Goal: Task Accomplishment & Management: Manage account settings

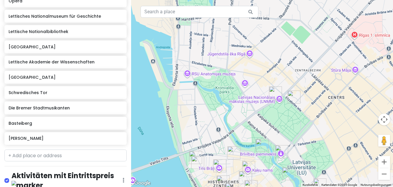
scroll to position [247, 0]
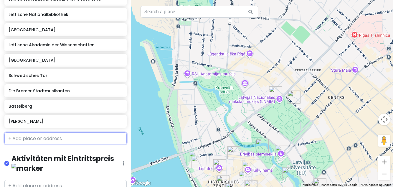
click at [36, 140] on input "text" at bounding box center [65, 138] width 122 height 12
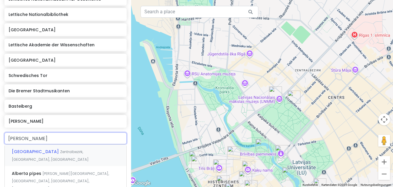
type input "[GEOGRAPHIC_DATA]"
click at [72, 149] on span "Zentralbezirk, [GEOGRAPHIC_DATA], [GEOGRAPHIC_DATA]" at bounding box center [50, 155] width 77 height 13
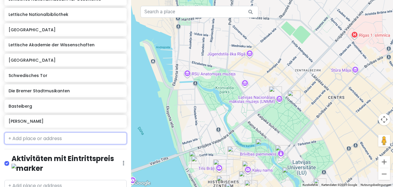
scroll to position [263, 0]
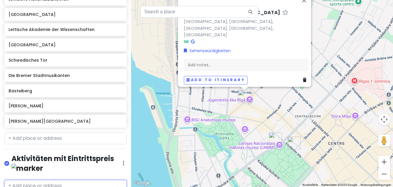
click at [62, 186] on input "text" at bounding box center [65, 186] width 122 height 12
type input "große gilde"
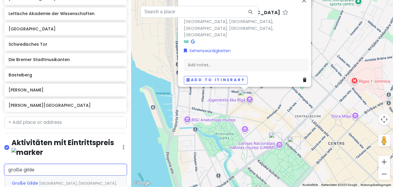
scroll to position [289, 0]
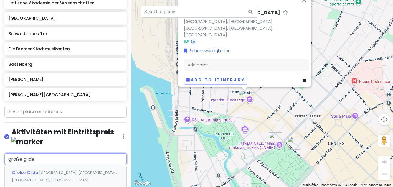
click at [87, 170] on span "[GEOGRAPHIC_DATA], [GEOGRAPHIC_DATA], [GEOGRAPHIC_DATA], [GEOGRAPHIC_DATA]" at bounding box center [64, 176] width 105 height 13
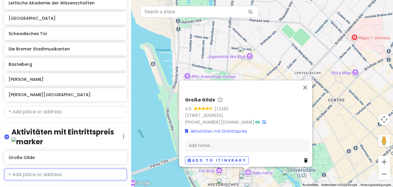
click at [50, 168] on input "text" at bounding box center [65, 174] width 122 height 12
type input "Weihnacht"
type input "angenskalns ma"
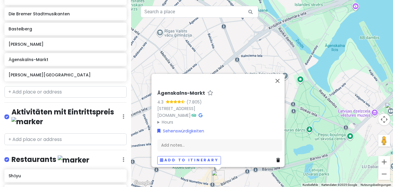
scroll to position [339, 0]
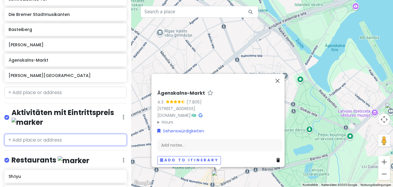
click at [43, 138] on input "text" at bounding box center [65, 140] width 122 height 12
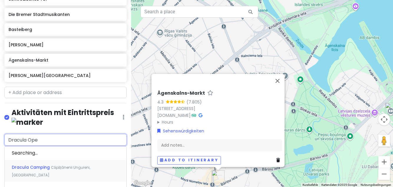
type input "Dracula Oper"
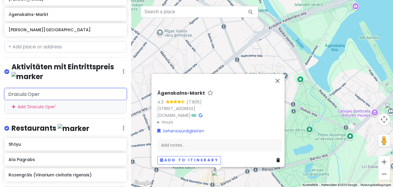
scroll to position [385, 0]
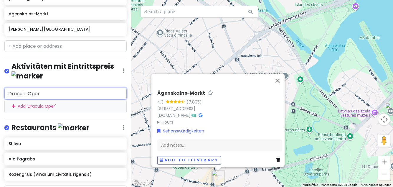
click at [62, 107] on div "Add ' Dracula Oper '" at bounding box center [66, 106] width 122 height 13
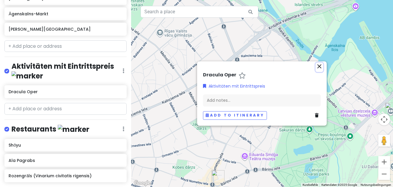
click at [318, 70] on icon "close" at bounding box center [319, 66] width 7 height 7
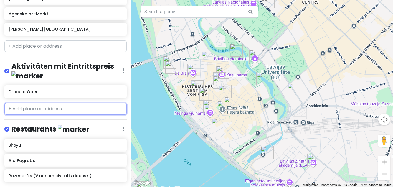
click at [75, 109] on input "text" at bounding box center [65, 109] width 122 height 12
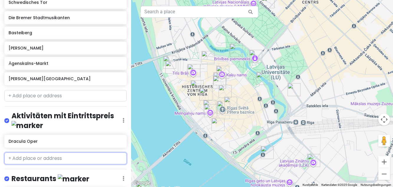
scroll to position [336, 0]
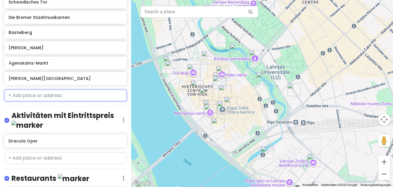
click at [74, 97] on input "text" at bounding box center [65, 96] width 122 height 12
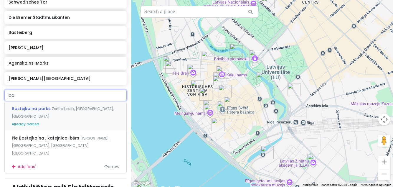
type input "b"
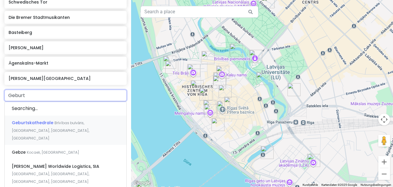
type input "Geburts"
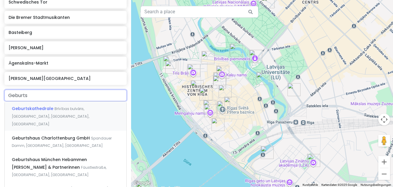
click at [41, 111] on div "Geburtskathedrale [GEOGRAPHIC_DATA], [GEOGRAPHIC_DATA], [GEOGRAPHIC_DATA], [GEO…" at bounding box center [66, 115] width 122 height 29
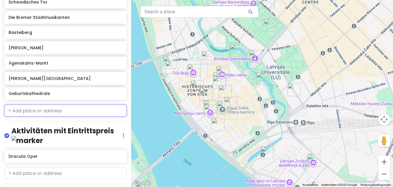
scroll to position [351, 0]
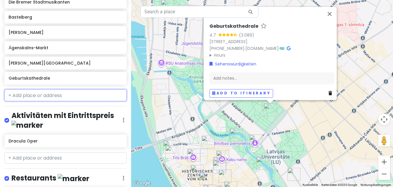
click at [42, 96] on input "text" at bounding box center [65, 95] width 122 height 12
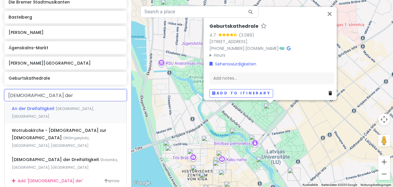
type input "[DEMOGRAPHIC_DATA]"
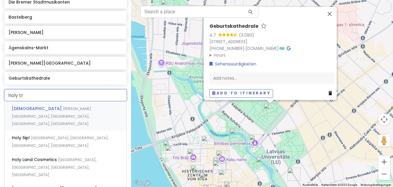
type input "holy tri"
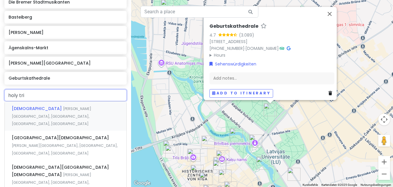
click at [34, 115] on div "[DEMOGRAPHIC_DATA][GEOGRAPHIC_DATA][PERSON_NAME], [GEOGRAPHIC_DATA], [GEOGRAPHI…" at bounding box center [66, 115] width 122 height 29
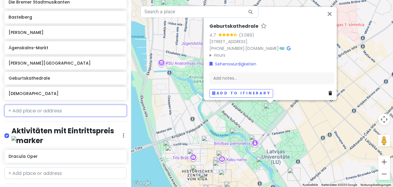
scroll to position [366, 0]
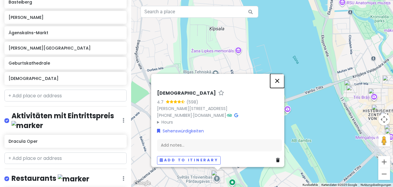
click at [280, 88] on button "Schließen" at bounding box center [277, 81] width 14 height 14
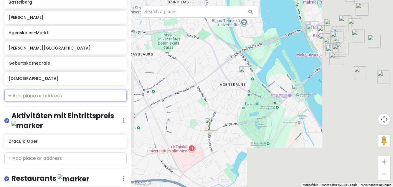
click at [28, 96] on input "text" at bounding box center [65, 96] width 122 height 12
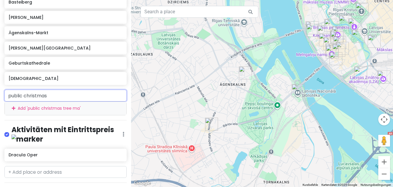
type input "public"
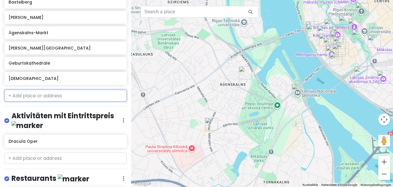
click at [93, 95] on input "text" at bounding box center [65, 96] width 122 height 12
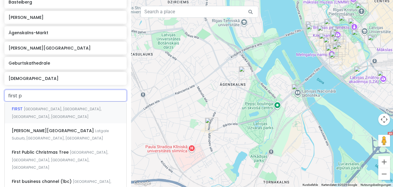
type input "first pu"
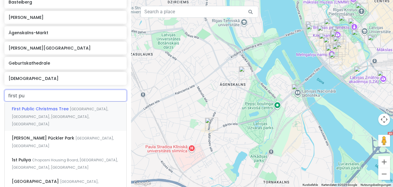
click at [34, 110] on span "First Public Christmas Tree" at bounding box center [41, 109] width 58 height 6
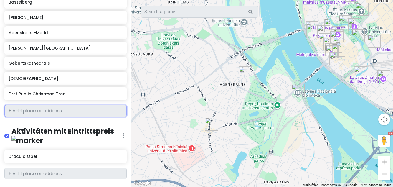
scroll to position [382, 0]
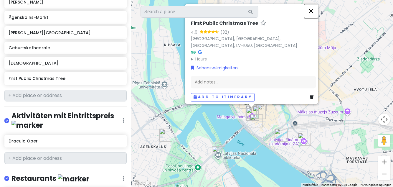
click at [312, 18] on button "Schließen" at bounding box center [311, 11] width 14 height 14
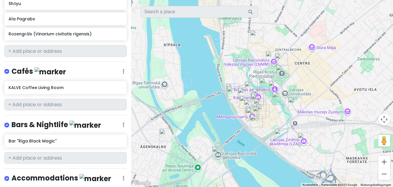
scroll to position [578, 0]
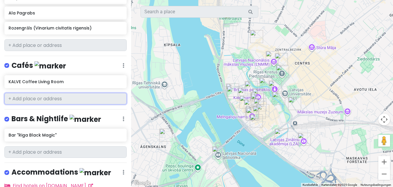
click at [61, 95] on input "text" at bounding box center [65, 99] width 122 height 12
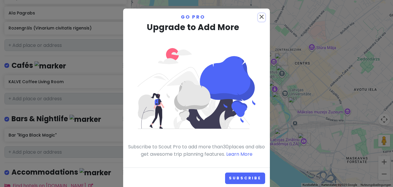
click at [260, 18] on icon "close" at bounding box center [261, 16] width 7 height 7
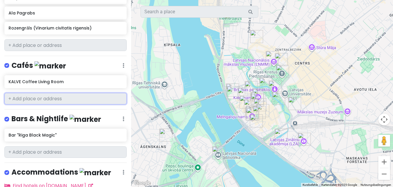
click at [67, 97] on input "text" at bounding box center [65, 99] width 122 height 12
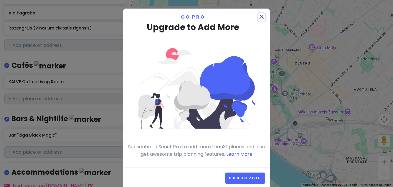
click at [260, 14] on icon "close" at bounding box center [261, 16] width 7 height 7
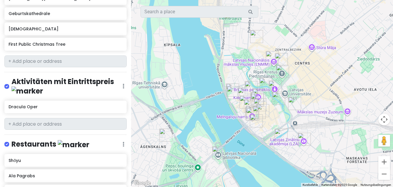
scroll to position [416, 0]
click at [25, 104] on h6 "Dracula Oper" at bounding box center [66, 106] width 114 height 5
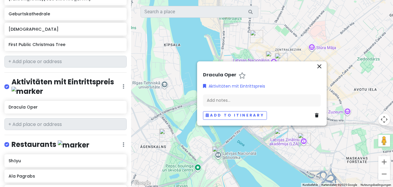
click at [315, 117] on icon at bounding box center [317, 115] width 4 height 4
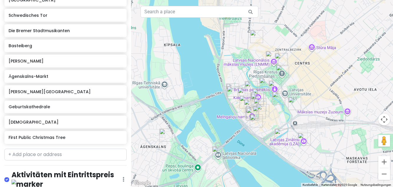
scroll to position [323, 0]
click at [26, 154] on input "text" at bounding box center [65, 154] width 122 height 12
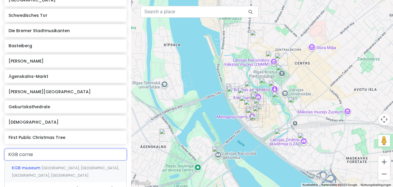
type input "KGB corner"
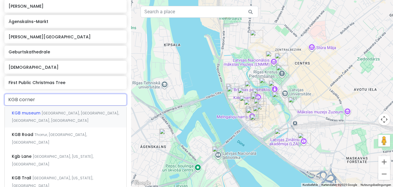
scroll to position [379, 0]
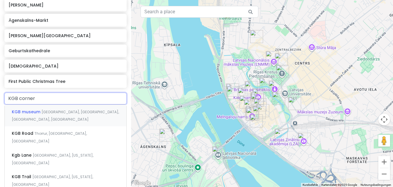
click at [25, 109] on span "KGB museum" at bounding box center [27, 112] width 30 height 6
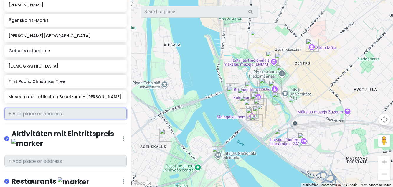
scroll to position [394, 0]
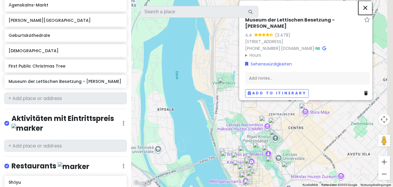
click at [372, 15] on button "Schließen" at bounding box center [365, 8] width 14 height 14
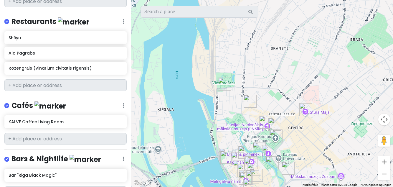
scroll to position [540, 0]
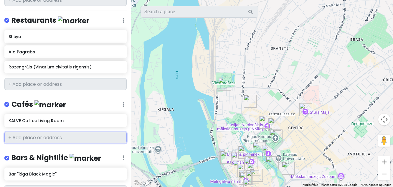
click at [29, 132] on input "text" at bounding box center [65, 138] width 122 height 12
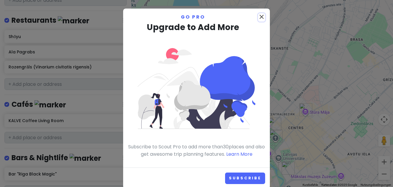
click at [262, 14] on icon "close" at bounding box center [261, 16] width 7 height 7
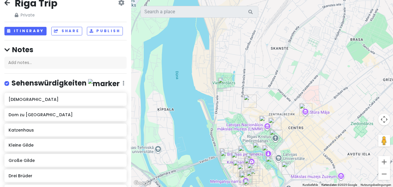
scroll to position [0, 0]
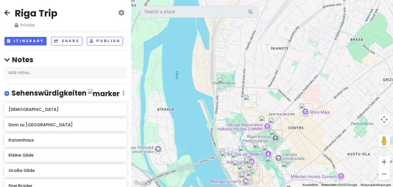
click at [54, 12] on h2 "Riga Trip" at bounding box center [36, 13] width 43 height 12
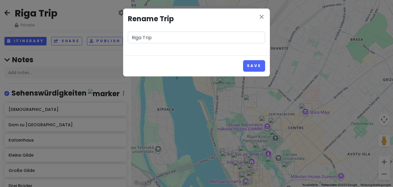
click at [167, 38] on input "Riga Trip" at bounding box center [196, 38] width 137 height 12
type input "Riga Sehenswürdigkeiten"
click at [256, 67] on button "Save" at bounding box center [254, 65] width 22 height 11
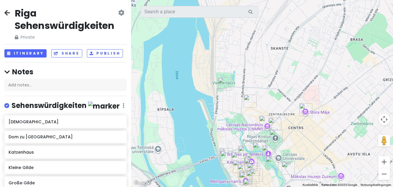
click at [5, 14] on icon at bounding box center [7, 12] width 6 height 5
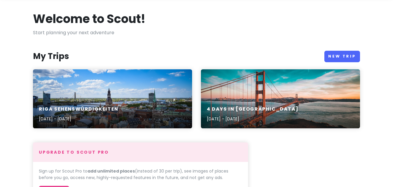
scroll to position [26, 0]
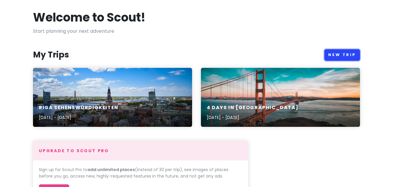
click at [345, 54] on link "New Trip" at bounding box center [342, 54] width 36 height 11
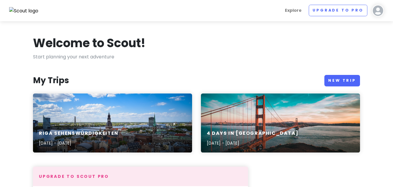
click at [262, 115] on div "4 Days in [GEOGRAPHIC_DATA] [DATE] - [DATE]" at bounding box center [280, 122] width 159 height 59
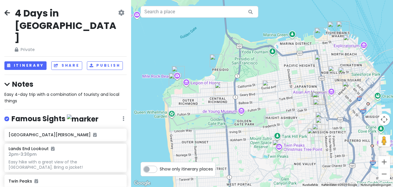
click at [9, 11] on icon at bounding box center [7, 12] width 6 height 5
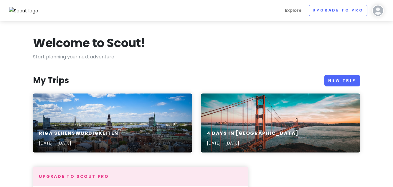
click at [320, 125] on div "4 Days in [GEOGRAPHIC_DATA] [DATE] - [DATE]" at bounding box center [280, 138] width 159 height 28
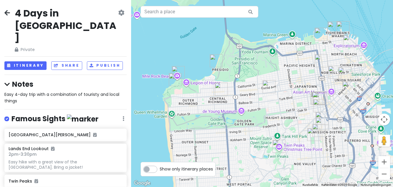
click at [121, 14] on icon at bounding box center [121, 12] width 6 height 5
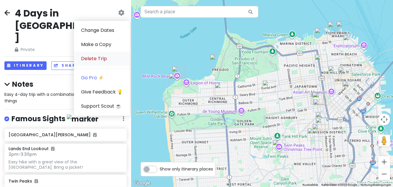
click at [99, 60] on link "Delete Trip" at bounding box center [102, 59] width 56 height 14
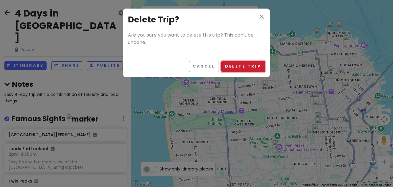
click at [254, 65] on button "Delete Trip" at bounding box center [243, 66] width 44 height 11
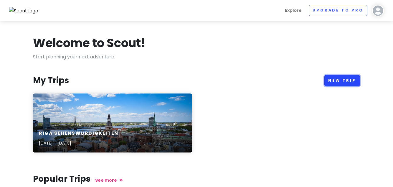
click at [346, 79] on link "New Trip" at bounding box center [342, 80] width 36 height 11
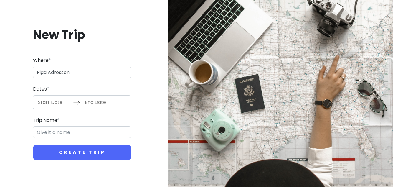
type input "Riga Adressen"
click at [47, 109] on input "Start Date" at bounding box center [54, 102] width 38 height 14
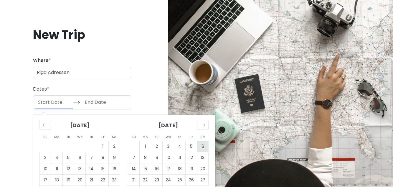
click at [203, 152] on td "6" at bounding box center [202, 145] width 11 height 11
type input "[DATE]"
click at [203, 163] on td "13" at bounding box center [202, 157] width 11 height 11
type input "[DATE]"
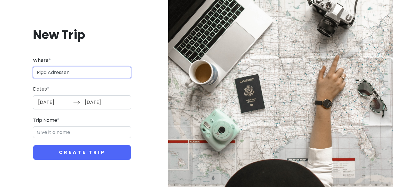
click at [81, 78] on input "Riga Adressen" at bounding box center [82, 73] width 98 height 12
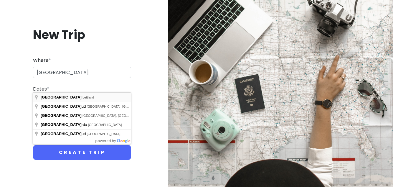
type input "[GEOGRAPHIC_DATA], [GEOGRAPHIC_DATA]"
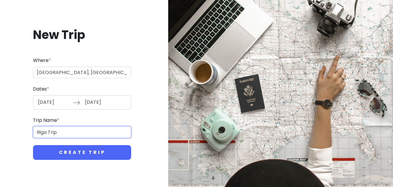
click at [73, 138] on input "Riga Trip" at bounding box center [82, 132] width 98 height 12
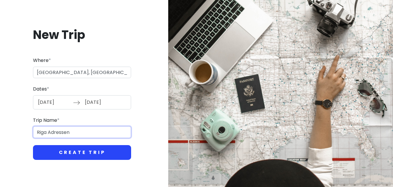
type input "Riga Adressen"
click at [61, 160] on button "Create Trip" at bounding box center [82, 152] width 98 height 15
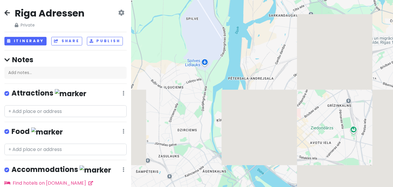
click at [124, 92] on icon at bounding box center [124, 93] width 2 height 5
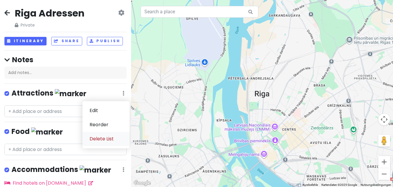
click at [110, 137] on link "Delete List" at bounding box center [105, 139] width 47 height 14
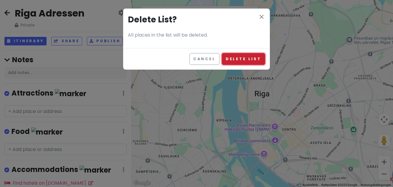
click at [250, 61] on button "Delete List" at bounding box center [243, 58] width 43 height 11
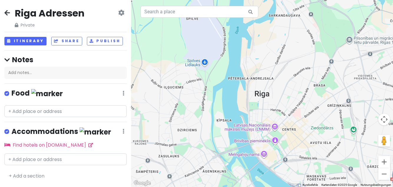
click at [123, 92] on icon at bounding box center [124, 93] width 2 height 5
click at [96, 109] on link "Edit" at bounding box center [105, 110] width 47 height 14
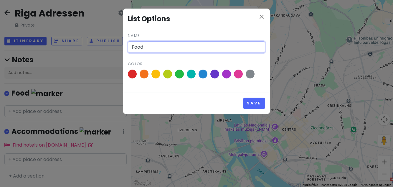
click at [171, 47] on input "Food" at bounding box center [196, 47] width 137 height 12
type input "F"
type input "Restaurants"
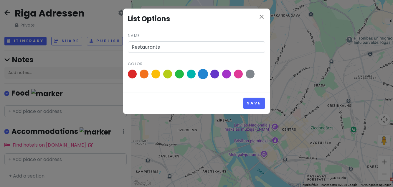
click at [203, 74] on span at bounding box center [203, 74] width 10 height 10
click at [0, 0] on input "radio" at bounding box center [0, 0] width 0 height 0
click at [255, 101] on button "Save" at bounding box center [254, 102] width 22 height 11
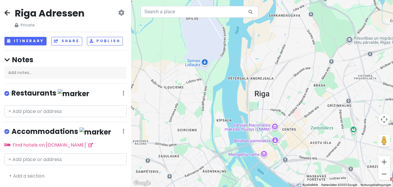
click at [124, 129] on icon at bounding box center [124, 131] width 2 height 5
click at [104, 178] on link "Delete List" at bounding box center [105, 177] width 47 height 14
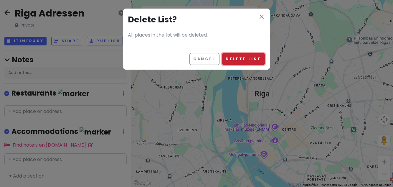
click at [247, 61] on button "Delete List" at bounding box center [243, 58] width 43 height 11
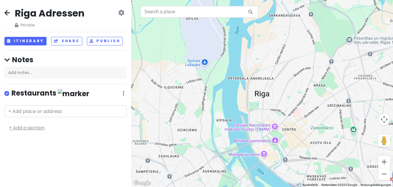
click at [34, 126] on link "+ Add a section" at bounding box center [27, 127] width 36 height 7
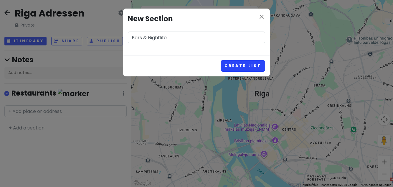
type input "Bars & Nightlife"
click at [239, 67] on button "Create List" at bounding box center [243, 65] width 44 height 11
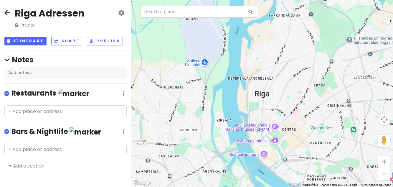
click at [27, 166] on link "+ Add a section" at bounding box center [27, 165] width 36 height 7
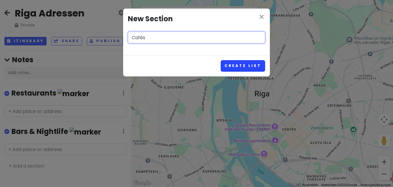
type input "Cafés"
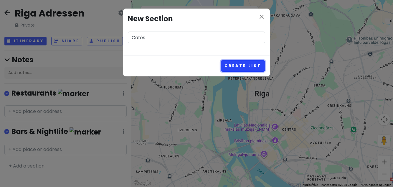
click at [244, 64] on button "Create List" at bounding box center [243, 65] width 44 height 11
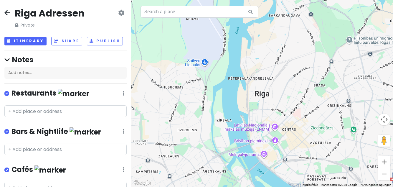
click at [123, 130] on icon at bounding box center [124, 131] width 2 height 5
click at [96, 148] on link "Edit" at bounding box center [105, 148] width 47 height 14
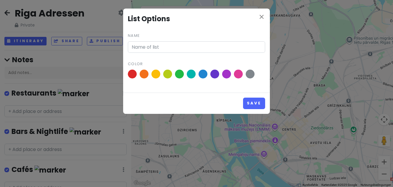
type input "Bars & Nightlife"
click at [238, 73] on span at bounding box center [238, 74] width 10 height 10
click at [0, 0] on input "radio" at bounding box center [0, 0] width 0 height 0
click at [257, 101] on button "Save" at bounding box center [254, 102] width 22 height 11
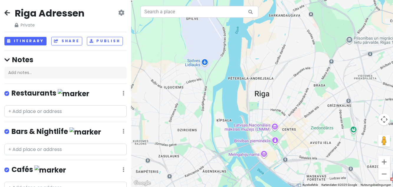
click at [123, 168] on icon at bounding box center [124, 169] width 2 height 5
click at [123, 91] on icon at bounding box center [124, 93] width 2 height 5
click at [109, 109] on link "Edit" at bounding box center [105, 110] width 47 height 14
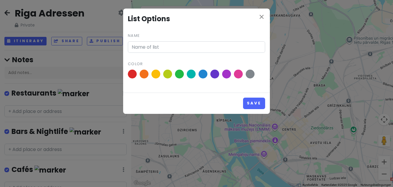
type input "Restaurants"
click at [130, 76] on span at bounding box center [132, 74] width 10 height 10
click at [0, 0] on input "radio" at bounding box center [0, 0] width 0 height 0
click at [253, 103] on button "Save" at bounding box center [254, 102] width 22 height 11
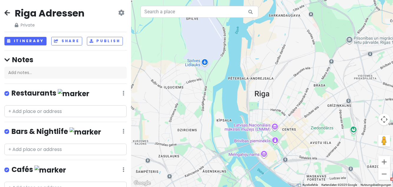
click at [123, 167] on icon at bounding box center [124, 169] width 2 height 5
click at [107, 126] on link "Edit" at bounding box center [105, 128] width 47 height 14
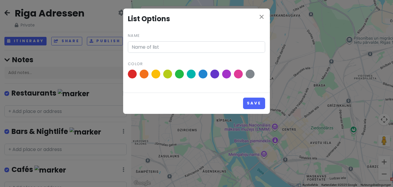
type input "Cafés"
click at [180, 75] on span at bounding box center [179, 74] width 10 height 10
click at [0, 0] on input "radio" at bounding box center [0, 0] width 0 height 0
click at [254, 102] on button "Save" at bounding box center [254, 102] width 22 height 11
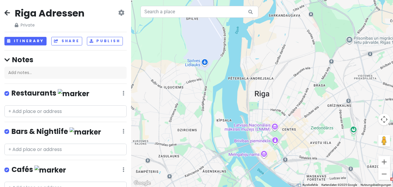
click at [124, 167] on icon at bounding box center [124, 169] width 2 height 5
click at [107, 141] on link "Reorder" at bounding box center [105, 142] width 47 height 14
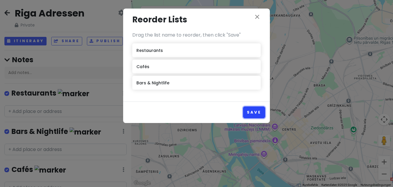
click at [256, 110] on button "Save" at bounding box center [254, 111] width 22 height 11
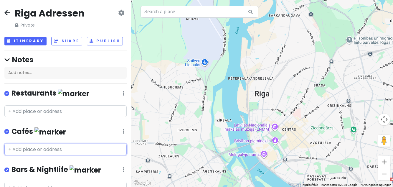
click at [65, 147] on input "text" at bounding box center [65, 149] width 122 height 12
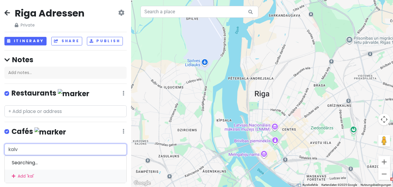
type input "kalve"
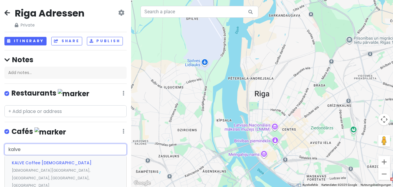
click at [21, 168] on span "[DEMOGRAPHIC_DATA][GEOGRAPHIC_DATA], [GEOGRAPHIC_DATA], [GEOGRAPHIC_DATA], [GEO…" at bounding box center [51, 178] width 78 height 20
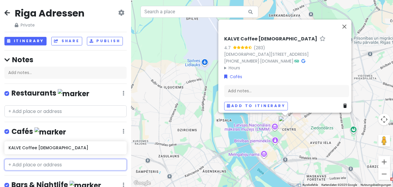
click at [16, 165] on input "text" at bounding box center [65, 165] width 122 height 12
type input "Miit"
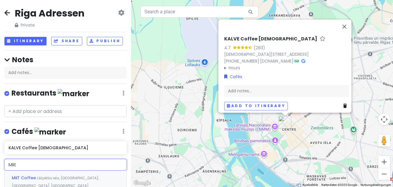
click at [21, 175] on span "MiiT Coffee" at bounding box center [24, 178] width 25 height 6
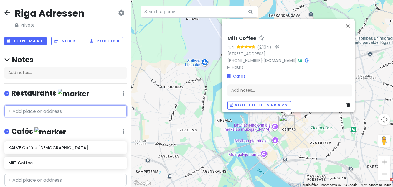
click at [16, 112] on input "text" at bounding box center [65, 111] width 122 height 12
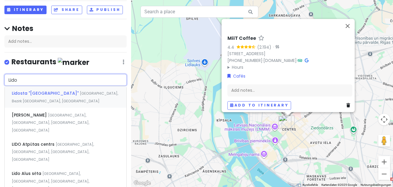
scroll to position [31, 0]
click at [352, 33] on button "Schließen" at bounding box center [347, 26] width 14 height 14
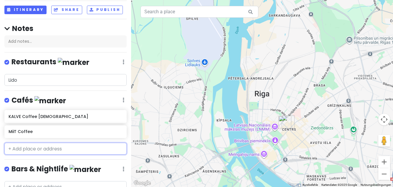
scroll to position [29, 0]
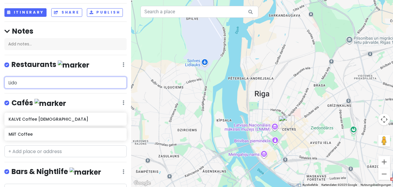
click at [75, 80] on input "Lido" at bounding box center [65, 83] width 122 height 12
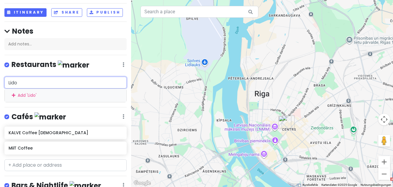
click at [73, 84] on input "Lido" at bounding box center [65, 83] width 122 height 12
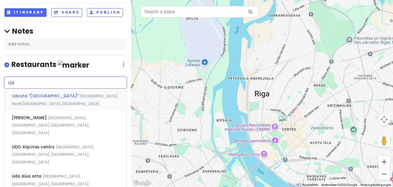
type input "Lido"
click at [79, 94] on span "[GEOGRAPHIC_DATA], Bezirk [GEOGRAPHIC_DATA], [GEOGRAPHIC_DATA]" at bounding box center [65, 99] width 106 height 13
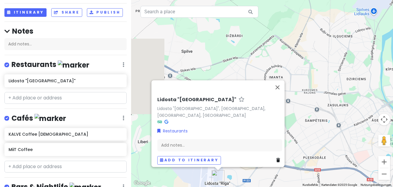
click at [94, 78] on h6 "Lidosta "[GEOGRAPHIC_DATA]"" at bounding box center [66, 80] width 114 height 5
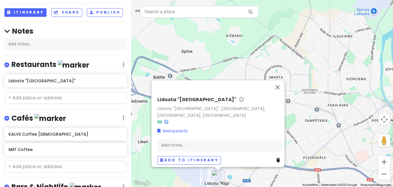
click at [78, 79] on h6 "Lidosta "[GEOGRAPHIC_DATA]"" at bounding box center [66, 80] width 114 height 5
click at [67, 95] on input "text" at bounding box center [65, 98] width 122 height 12
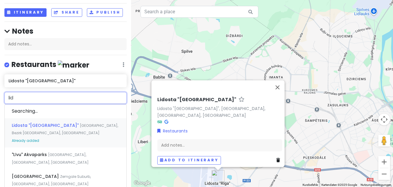
type input "lido"
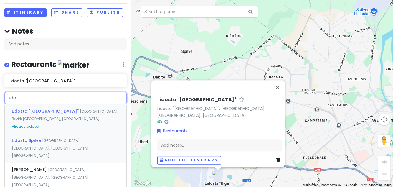
click at [53, 138] on span "[GEOGRAPHIC_DATA], [GEOGRAPHIC_DATA], [GEOGRAPHIC_DATA], [GEOGRAPHIC_DATA]" at bounding box center [50, 148] width 77 height 20
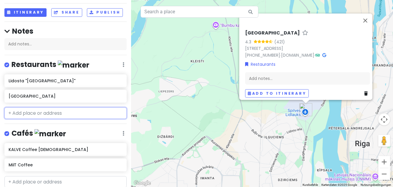
click at [54, 113] on input "text" at bounding box center [65, 113] width 122 height 12
click at [47, 111] on input "text" at bounding box center [65, 113] width 122 height 12
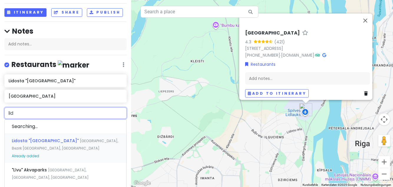
type input "lido"
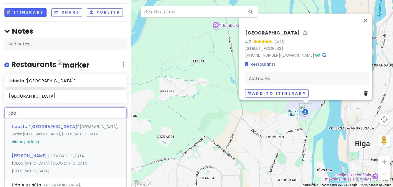
click at [76, 153] on span "[GEOGRAPHIC_DATA], [GEOGRAPHIC_DATA], [GEOGRAPHIC_DATA], [GEOGRAPHIC_DATA]" at bounding box center [50, 163] width 77 height 20
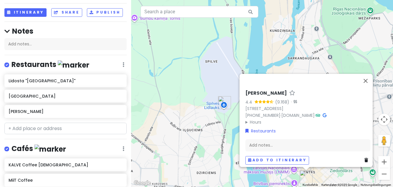
click at [83, 80] on h6 "Lidosta "[GEOGRAPHIC_DATA]"" at bounding box center [66, 80] width 114 height 5
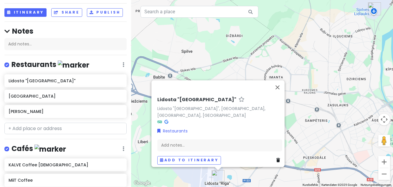
click at [105, 80] on h6 "Lidosta "[GEOGRAPHIC_DATA]"" at bounding box center [66, 80] width 114 height 5
click at [276, 163] on link at bounding box center [279, 160] width 6 height 6
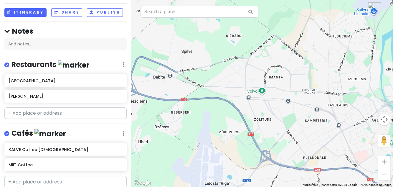
click at [87, 81] on h6 "[GEOGRAPHIC_DATA]" at bounding box center [66, 80] width 114 height 5
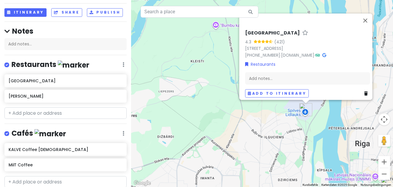
click at [61, 78] on h6 "[GEOGRAPHIC_DATA]" at bounding box center [66, 80] width 114 height 5
click at [365, 97] on link at bounding box center [367, 93] width 6 height 6
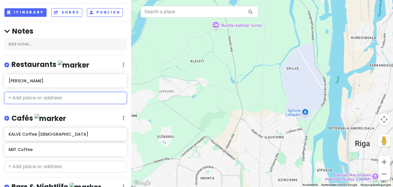
click at [72, 98] on input "text" at bounding box center [65, 98] width 122 height 12
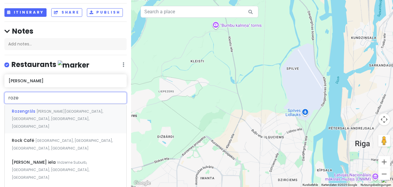
type input "rozen"
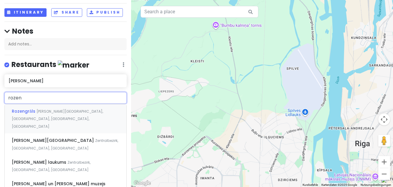
click at [15, 109] on span "Rozengrāls" at bounding box center [24, 111] width 25 height 6
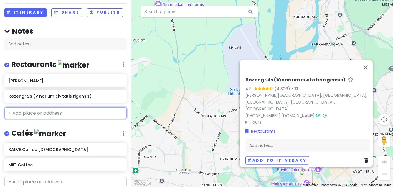
click at [16, 113] on input "text" at bounding box center [65, 113] width 122 height 12
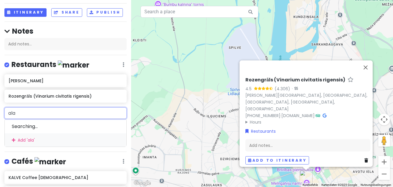
type input "ala p"
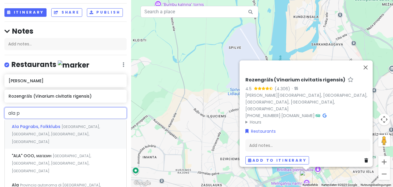
click at [23, 130] on div "Ala Pagrabs, Folkklubs [GEOGRAPHIC_DATA], [GEOGRAPHIC_DATA], [GEOGRAPHIC_DATA],…" at bounding box center [66, 133] width 122 height 29
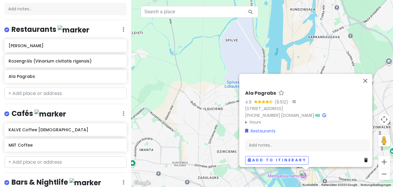
scroll to position [74, 0]
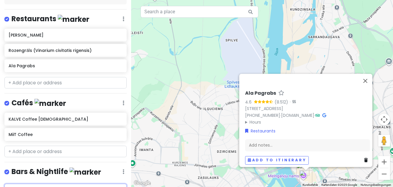
click at [24, 186] on input "text" at bounding box center [65, 189] width 122 height 12
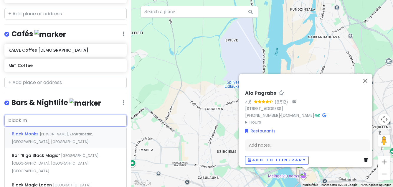
scroll to position [144, 0]
type input "black magic"
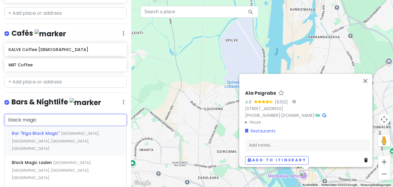
click at [31, 141] on div "Bar "Riga Black Magic" [GEOGRAPHIC_DATA], [GEOGRAPHIC_DATA], [GEOGRAPHIC_DATA],…" at bounding box center [66, 140] width 122 height 29
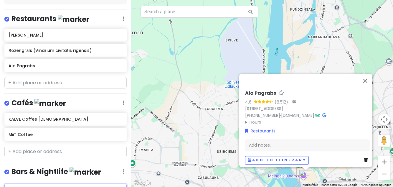
scroll to position [90, 0]
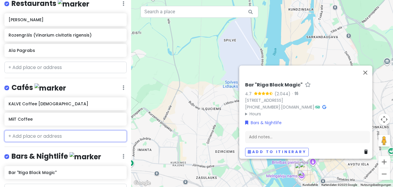
click at [33, 134] on input "text" at bounding box center [65, 136] width 122 height 12
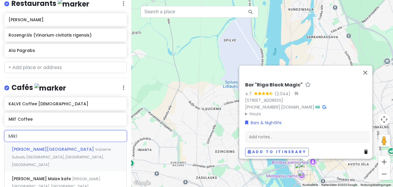
type input "[PERSON_NAME]"
click at [27, 171] on div "[PERSON_NAME] ([PERSON_NAME] Bakery) [GEOGRAPHIC_DATA], [GEOGRAPHIC_DATA], [GEO…" at bounding box center [66, 185] width 122 height 29
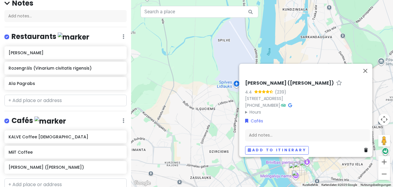
scroll to position [57, 0]
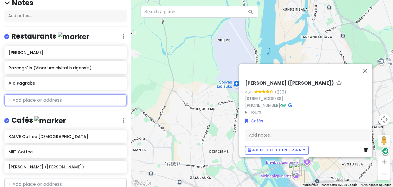
click at [24, 97] on input "text" at bounding box center [65, 100] width 122 height 12
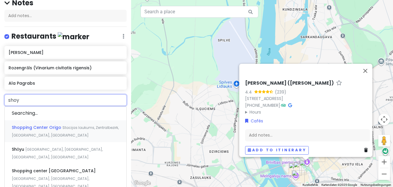
type input "shoyu"
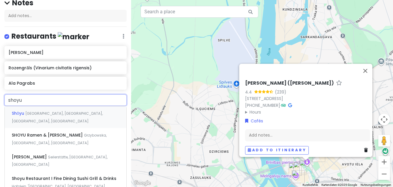
click at [95, 111] on span "[GEOGRAPHIC_DATA], [GEOGRAPHIC_DATA], [GEOGRAPHIC_DATA], [GEOGRAPHIC_DATA]" at bounding box center [57, 117] width 91 height 13
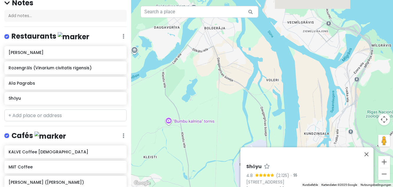
scroll to position [0, 0]
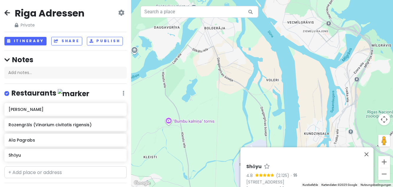
click at [0, 7] on div "Riga Adressen Private Change Dates Make a Copy Delete Trip Go Pro ⚡️ Give Feedb…" at bounding box center [65, 93] width 131 height 187
click at [5, 11] on icon at bounding box center [7, 12] width 6 height 5
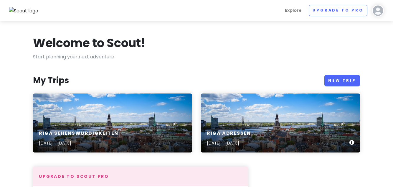
click at [73, 117] on div "Riga Sehenswürdigkeiten [DATE] - [DATE]" at bounding box center [112, 122] width 159 height 59
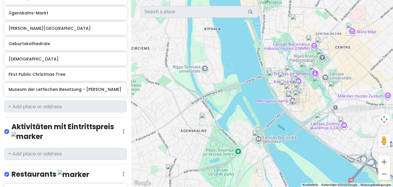
scroll to position [399, 0]
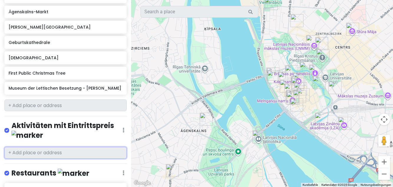
click at [88, 149] on input "text" at bounding box center [65, 153] width 122 height 12
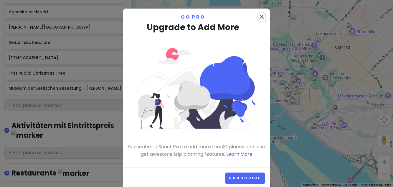
click at [264, 15] on icon "close" at bounding box center [261, 16] width 7 height 7
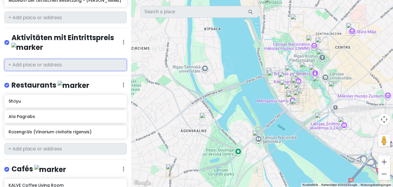
scroll to position [487, 0]
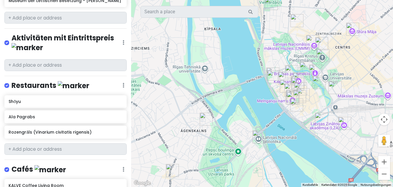
click at [124, 83] on icon at bounding box center [124, 85] width 2 height 5
click at [105, 131] on link "Delete List" at bounding box center [105, 131] width 47 height 14
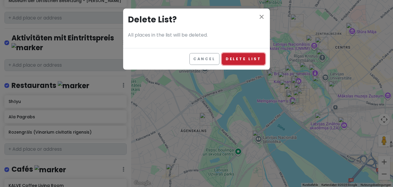
click at [246, 59] on button "Delete List" at bounding box center [243, 58] width 43 height 11
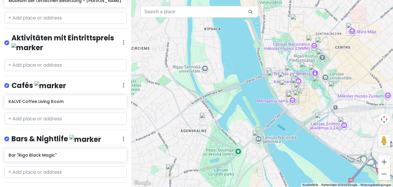
click at [124, 83] on icon at bounding box center [124, 85] width 2 height 5
click at [108, 129] on link "Delete List" at bounding box center [105, 131] width 47 height 14
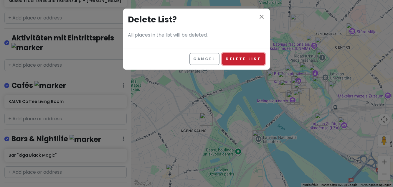
click at [249, 57] on button "Delete List" at bounding box center [243, 58] width 43 height 11
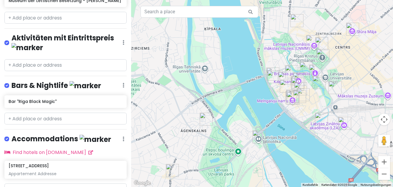
scroll to position [486, 0]
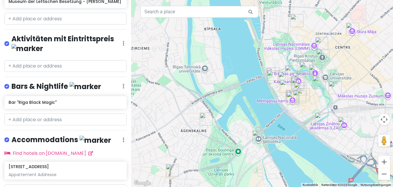
click at [123, 84] on icon at bounding box center [124, 86] width 2 height 5
click at [104, 132] on link "Delete List" at bounding box center [105, 132] width 47 height 14
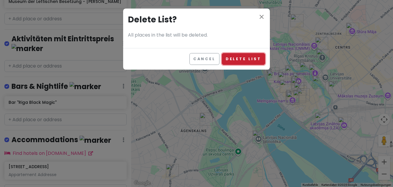
click at [249, 59] on button "Delete List" at bounding box center [243, 58] width 43 height 11
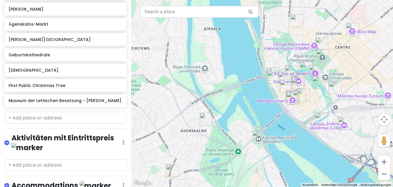
scroll to position [387, 0]
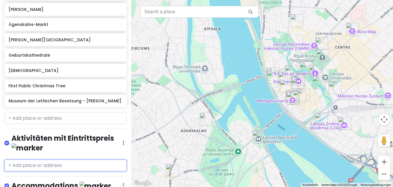
click at [64, 163] on input "text" at bounding box center [65, 165] width 122 height 12
type input "Jurmala"
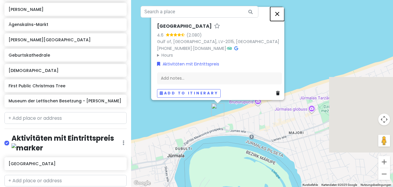
click at [281, 21] on button "Schließen" at bounding box center [277, 14] width 14 height 14
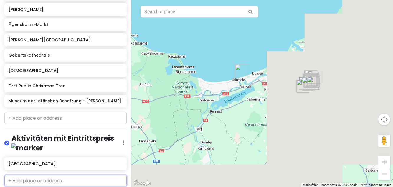
click at [81, 177] on input "text" at bounding box center [65, 181] width 122 height 12
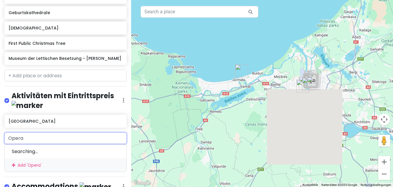
scroll to position [430, 0]
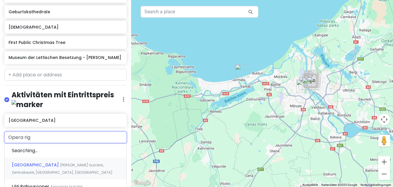
type input "Opera riga"
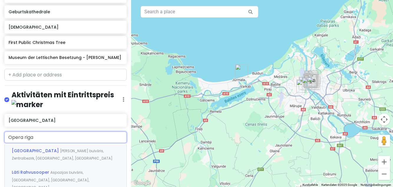
click at [23, 169] on span "Läti Rahvusooper" at bounding box center [31, 172] width 39 height 6
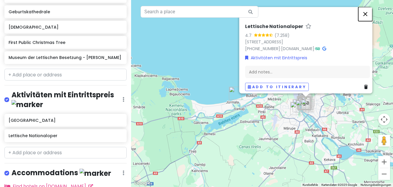
click at [370, 21] on button "Schließen" at bounding box center [365, 14] width 14 height 14
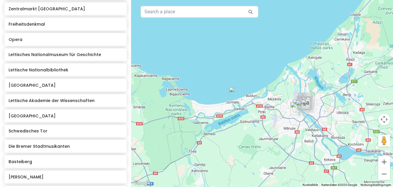
scroll to position [218, 0]
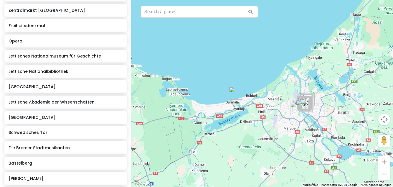
click at [96, 42] on h6 "Opera" at bounding box center [66, 40] width 114 height 5
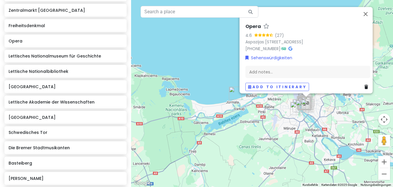
click at [364, 89] on icon at bounding box center [366, 87] width 4 height 4
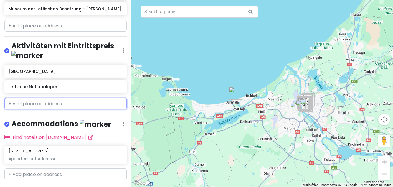
scroll to position [448, 0]
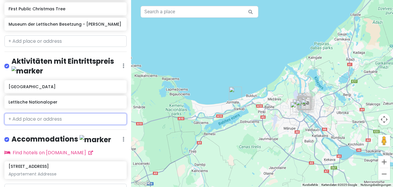
click at [59, 118] on input "text" at bounding box center [65, 119] width 122 height 12
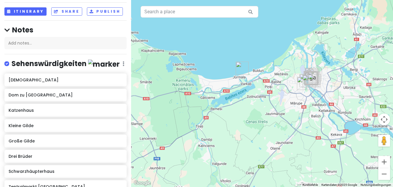
scroll to position [0, 0]
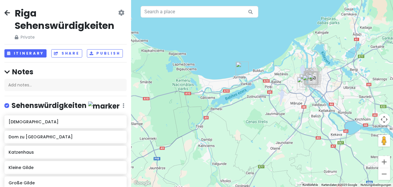
click at [7, 10] on icon at bounding box center [7, 12] width 6 height 5
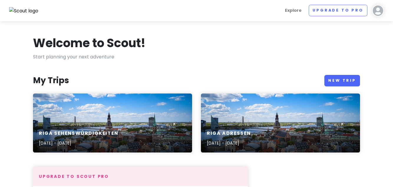
click at [270, 116] on div "Riga Adressen [DATE] - [DATE]" at bounding box center [280, 122] width 159 height 59
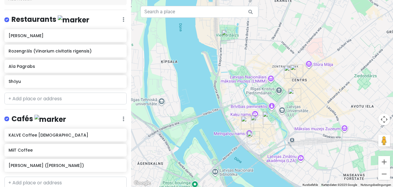
scroll to position [74, 0]
click at [76, 183] on input "text" at bounding box center [65, 182] width 122 height 12
type input "Rocket be"
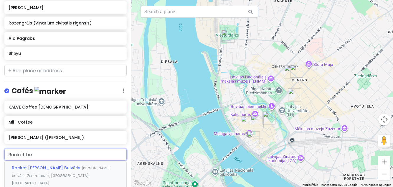
scroll to position [118, 0]
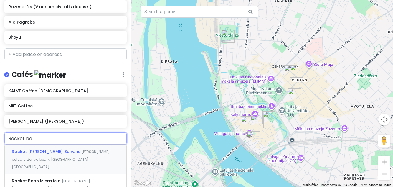
click at [26, 152] on span "Rocket [PERSON_NAME] Bulvāris" at bounding box center [47, 151] width 70 height 6
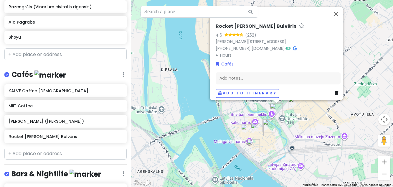
click at [68, 88] on h6 "KALVE Coffee [DEMOGRAPHIC_DATA]" at bounding box center [66, 90] width 114 height 5
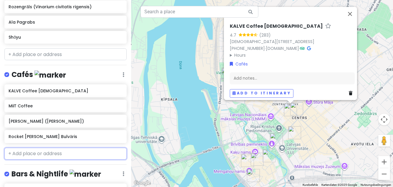
click at [84, 150] on input "text" at bounding box center [65, 154] width 122 height 12
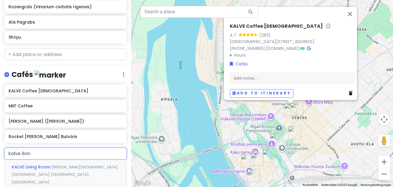
type input "kalve living"
click at [23, 166] on span "KALVE Living Room" at bounding box center [32, 167] width 40 height 6
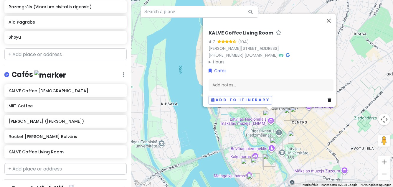
click at [83, 88] on h6 "KALVE Coffee [DEMOGRAPHIC_DATA]" at bounding box center [66, 90] width 114 height 5
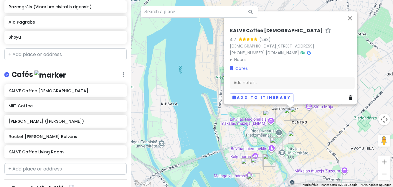
click at [351, 101] on link at bounding box center [352, 98] width 6 height 6
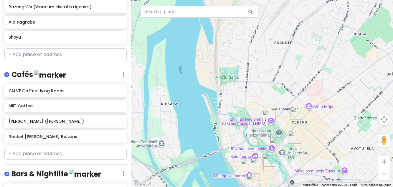
click at [124, 74] on icon at bounding box center [124, 74] width 2 height 5
click at [93, 89] on link "Edit" at bounding box center [105, 92] width 47 height 14
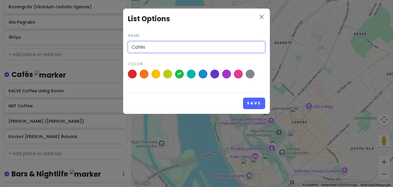
click at [167, 47] on input "Cafés" at bounding box center [196, 47] width 137 height 12
type input "Cafés & Frühstück"
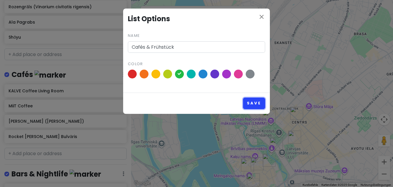
click at [255, 102] on button "Save" at bounding box center [254, 102] width 22 height 11
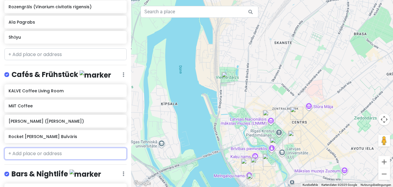
click at [32, 154] on input "text" at bounding box center [65, 154] width 122 height 12
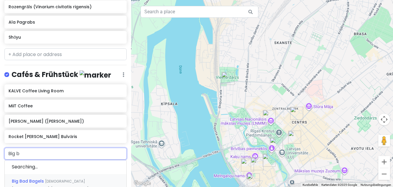
type input "Big ba"
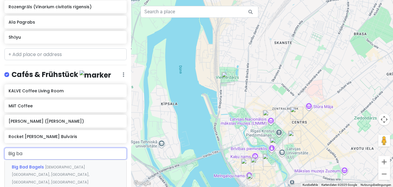
click at [19, 164] on span "Big Bad Bagels" at bounding box center [28, 167] width 33 height 6
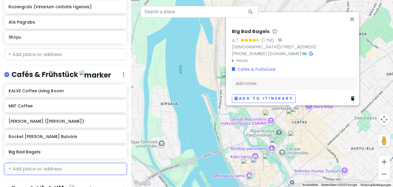
click at [30, 165] on input "text" at bounding box center [65, 169] width 122 height 12
type input "big ba"
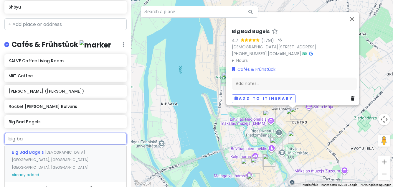
scroll to position [156, 0]
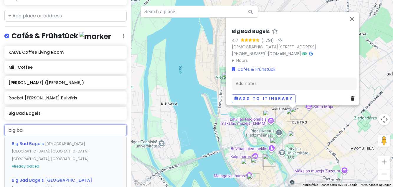
click at [28, 173] on div "Big Bad Bagels [GEOGRAPHIC_DATA], [GEOGRAPHIC_DATA], [GEOGRAPHIC_DATA], [GEOGRA…" at bounding box center [66, 187] width 122 height 29
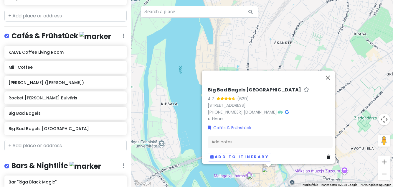
click at [24, 111] on h6 "Big Bad Bagels" at bounding box center [66, 112] width 114 height 5
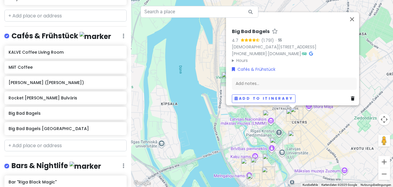
click at [351, 101] on icon at bounding box center [353, 99] width 4 height 4
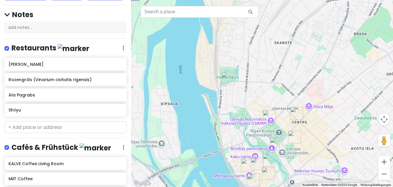
scroll to position [0, 0]
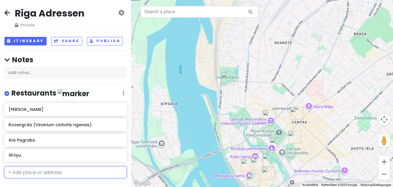
click at [81, 171] on input "text" at bounding box center [65, 172] width 122 height 12
type input "lido dzi"
click at [29, 185] on span "[PERSON_NAME]" at bounding box center [30, 185] width 36 height 6
